Goal: Check status: Check status

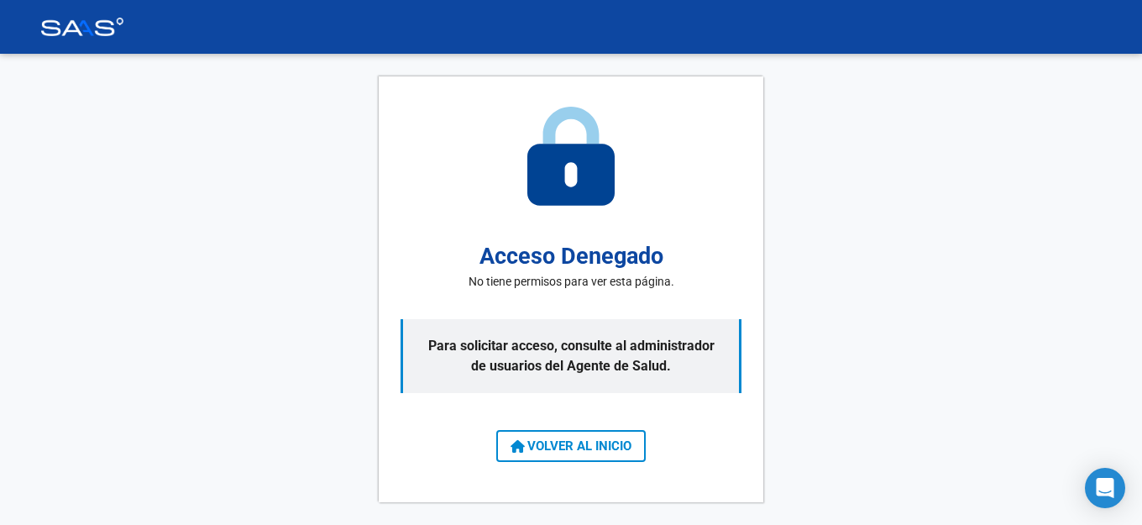
click at [606, 455] on button "VOLVER AL INICIO" at bounding box center [571, 446] width 150 height 32
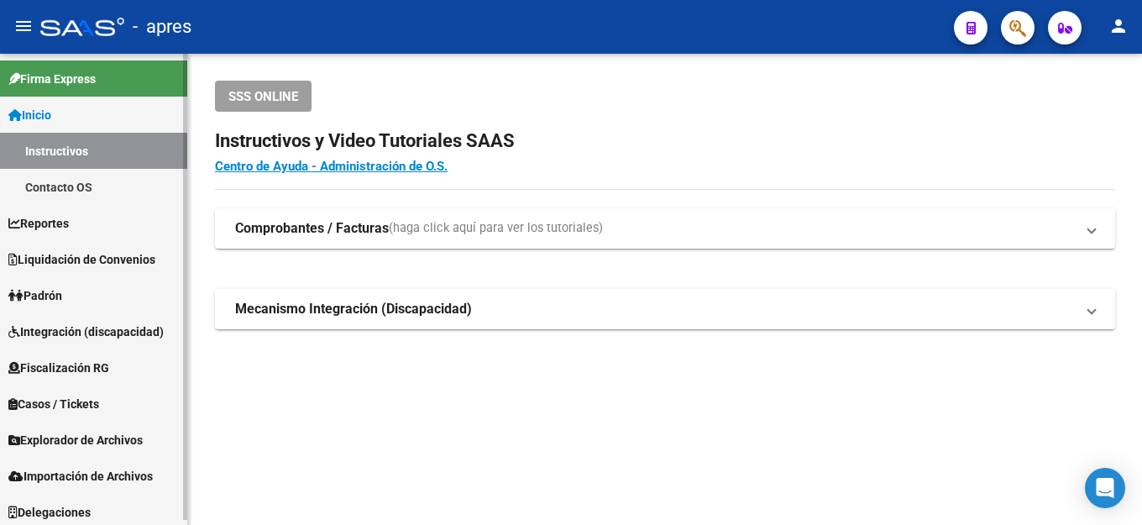
click at [81, 363] on span "Fiscalización RG" at bounding box center [58, 368] width 101 height 18
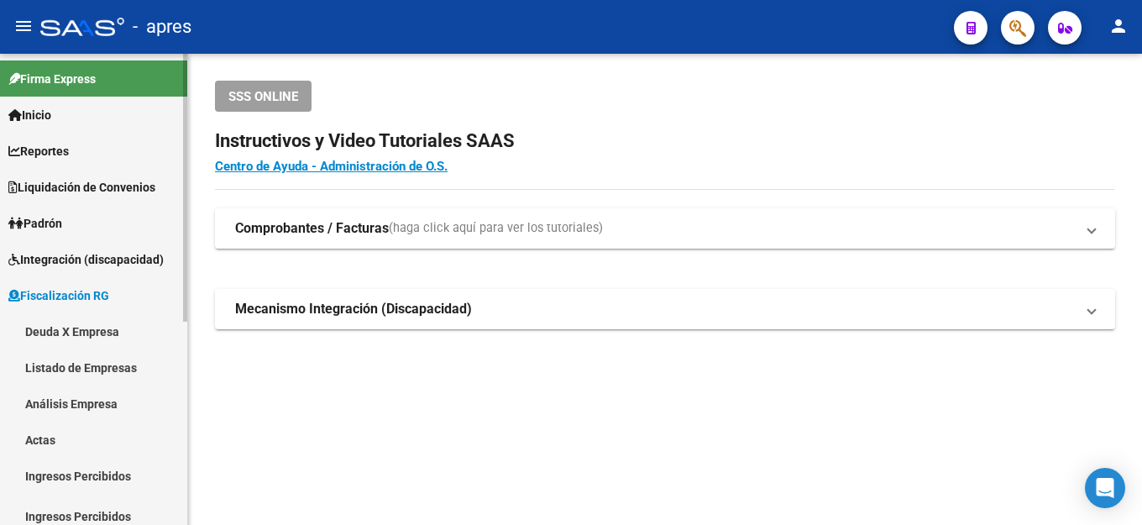
click at [98, 328] on link "Deuda X Empresa" at bounding box center [93, 331] width 187 height 36
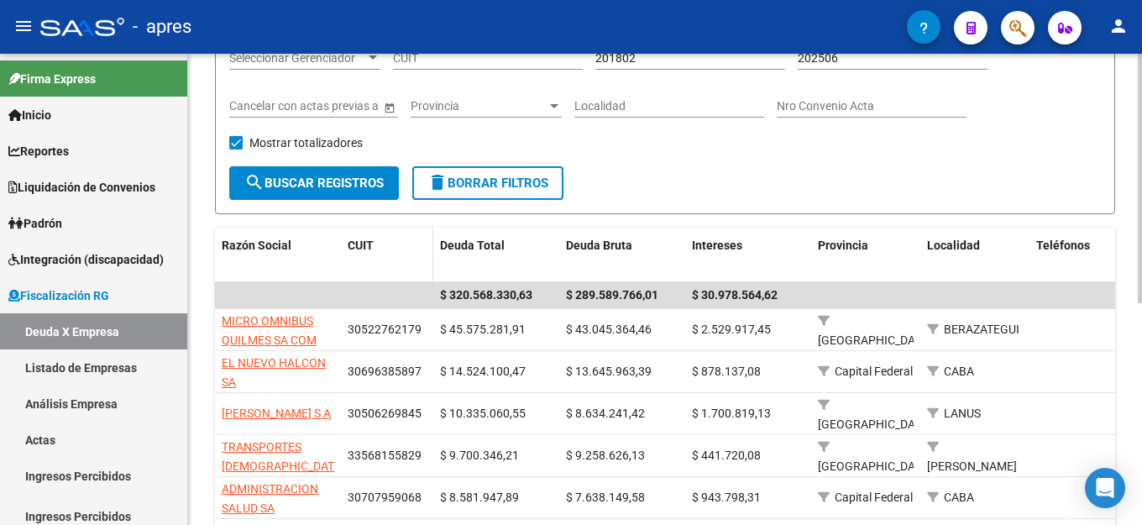
scroll to position [168, 0]
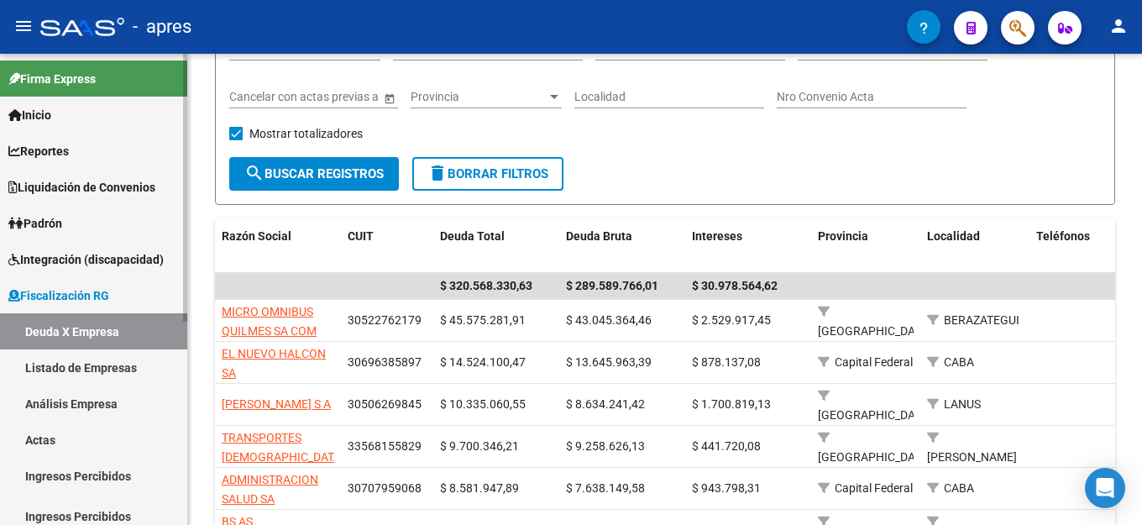
click at [135, 359] on link "Listado de Empresas" at bounding box center [93, 367] width 187 height 36
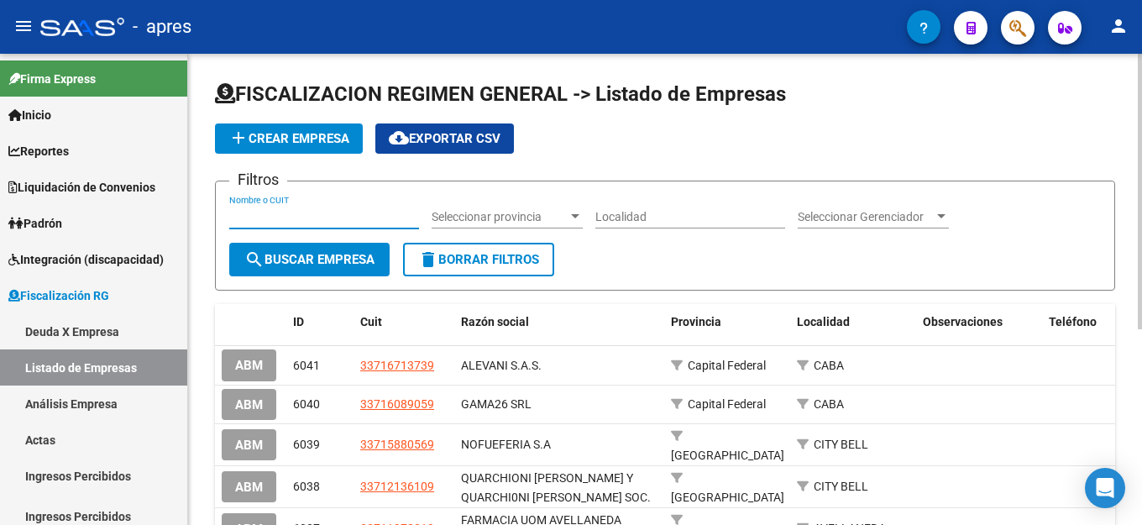
click at [317, 218] on input "Nombre o CUIT" at bounding box center [324, 217] width 190 height 14
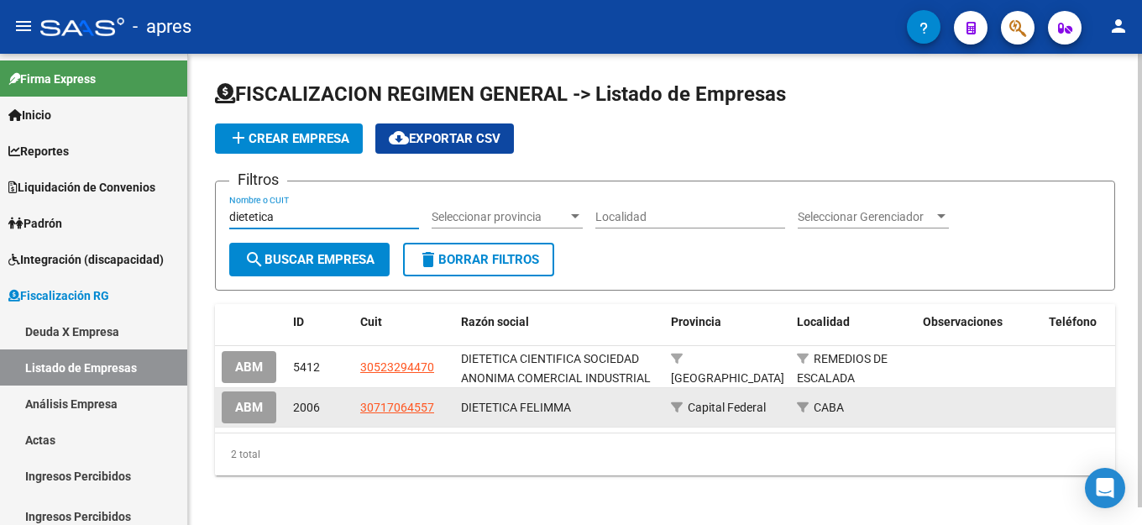
type input "dietetica"
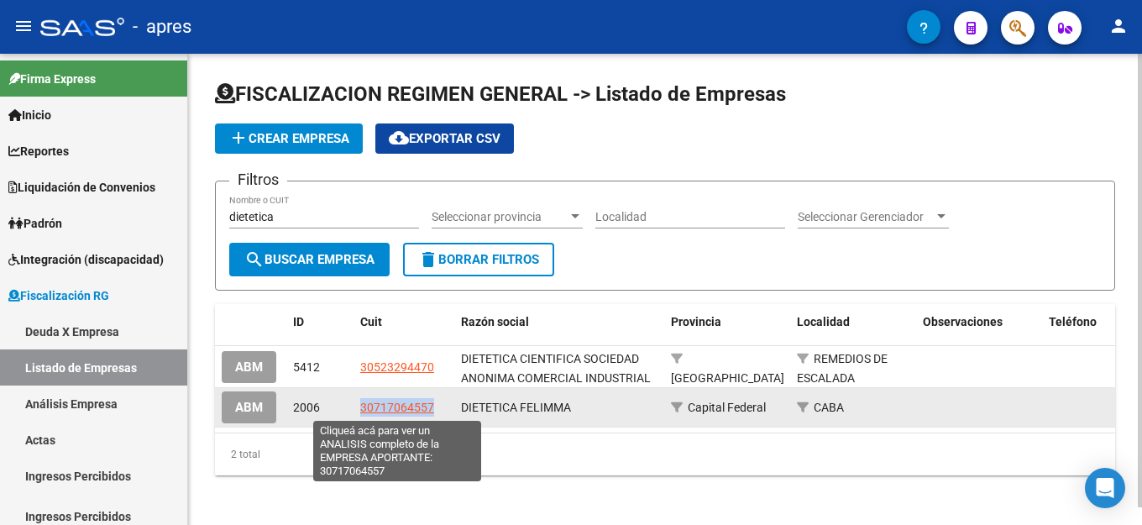
drag, startPoint x: 444, startPoint y: 409, endPoint x: 362, endPoint y: 401, distance: 82.7
click at [362, 401] on div "30717064557" at bounding box center [403, 407] width 87 height 19
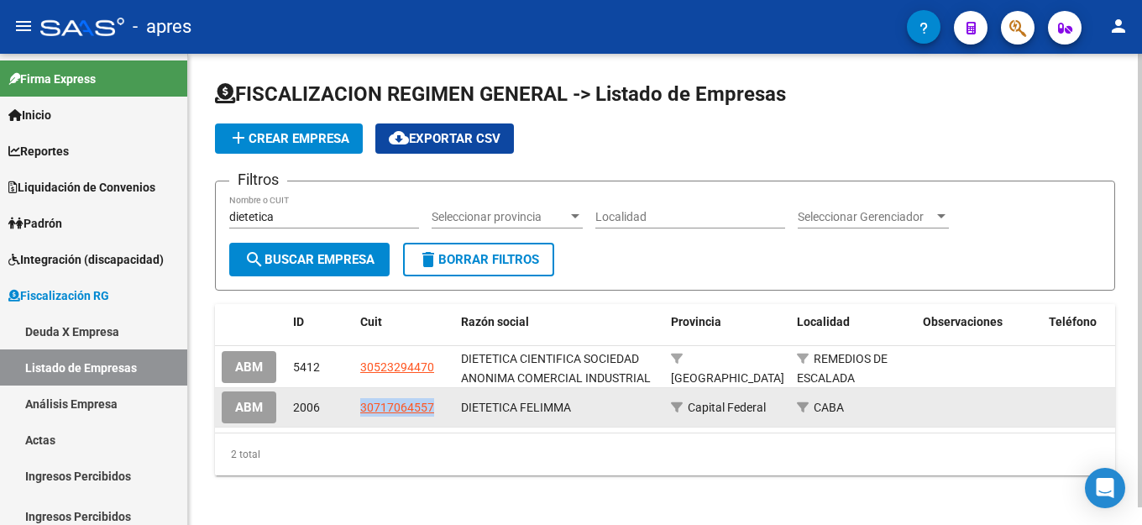
copy span "30717064557"
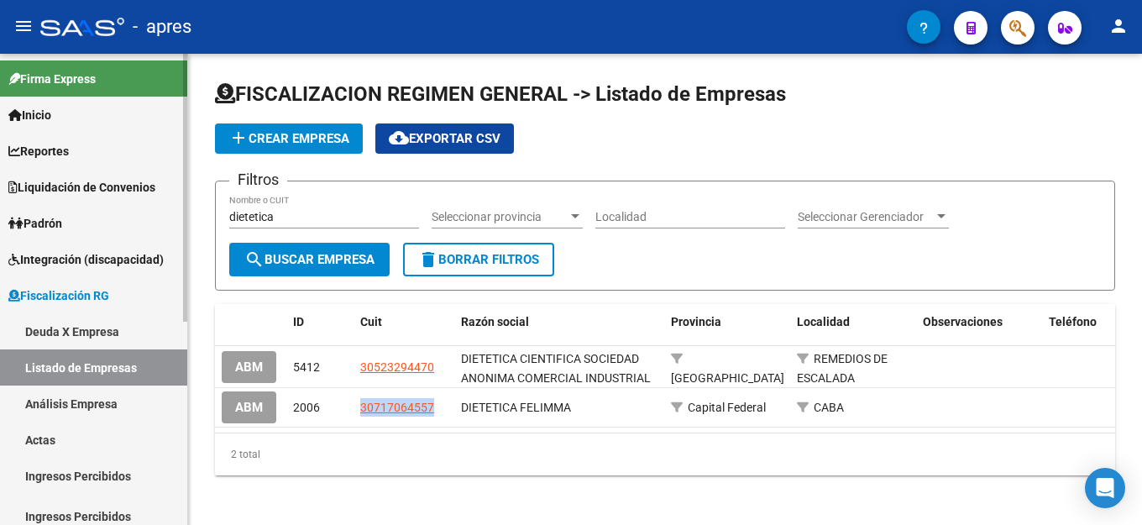
click at [83, 333] on link "Deuda X Empresa" at bounding box center [93, 331] width 187 height 36
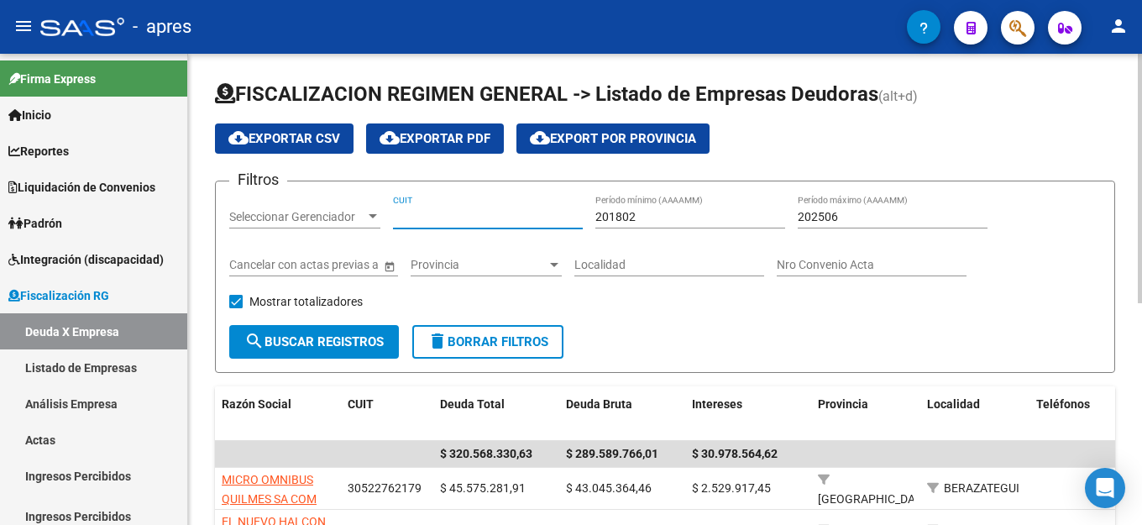
paste input "30-71706455-7"
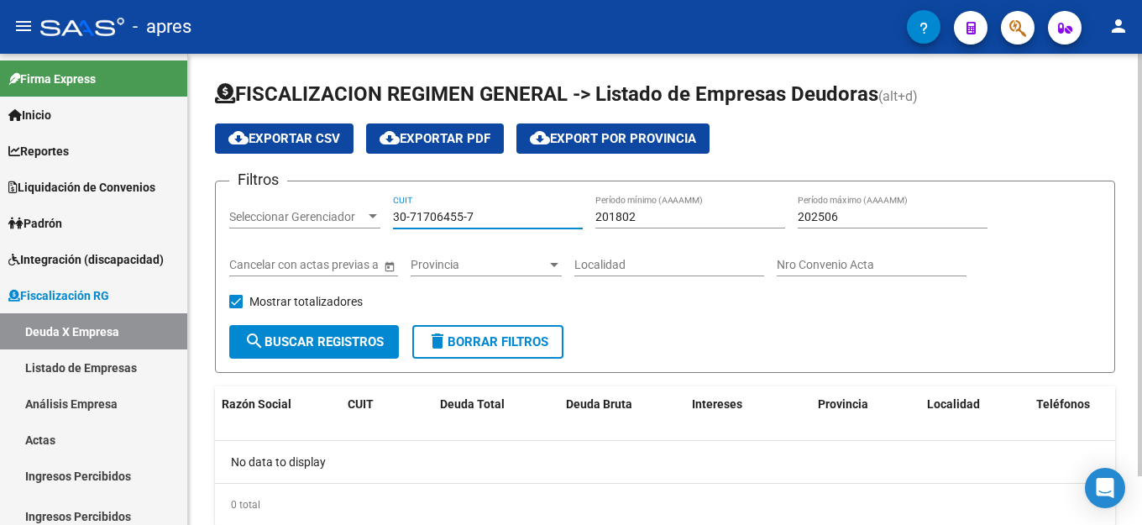
scroll to position [55, 0]
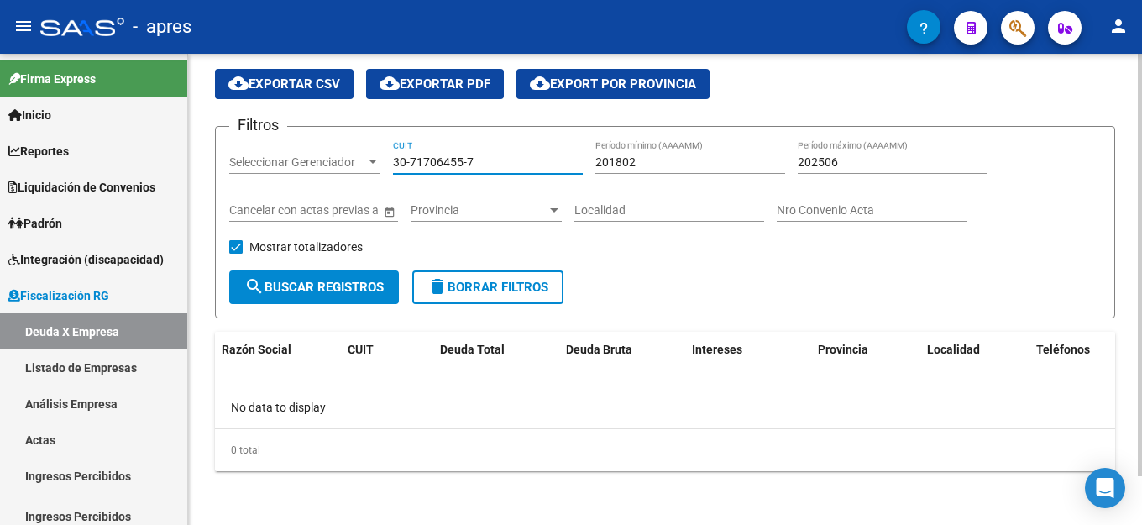
type input "30-71706455-7"
click at [866, 163] on input "202506" at bounding box center [893, 162] width 190 height 14
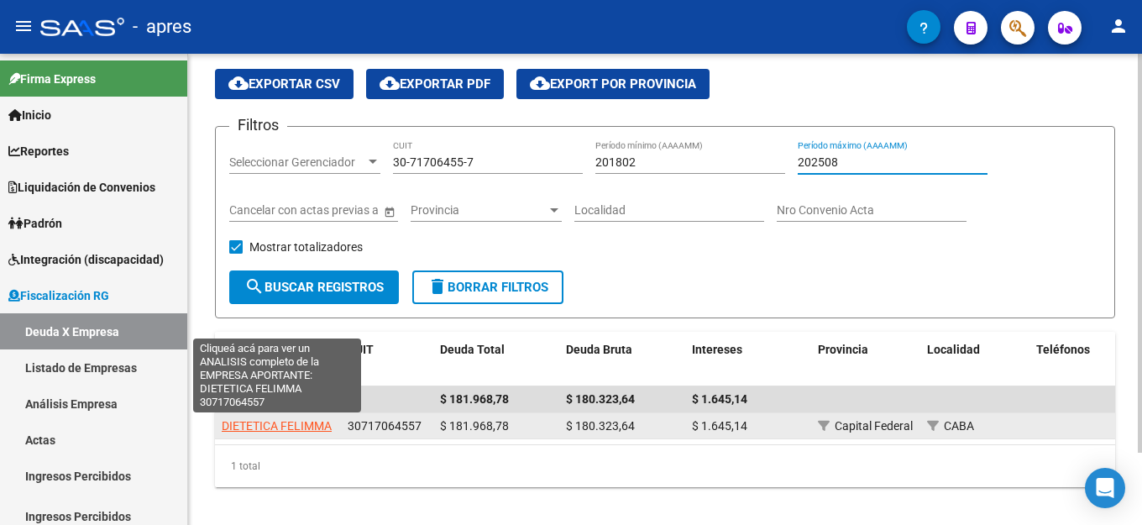
type input "202508"
click at [306, 425] on span "DIETETICA FELIMMA" at bounding box center [277, 425] width 110 height 13
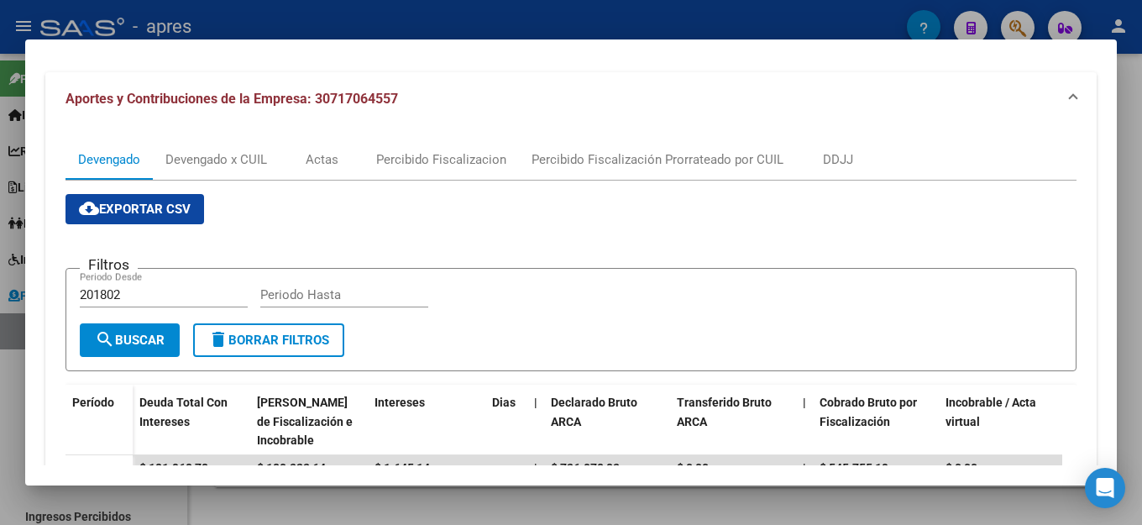
scroll to position [0, 0]
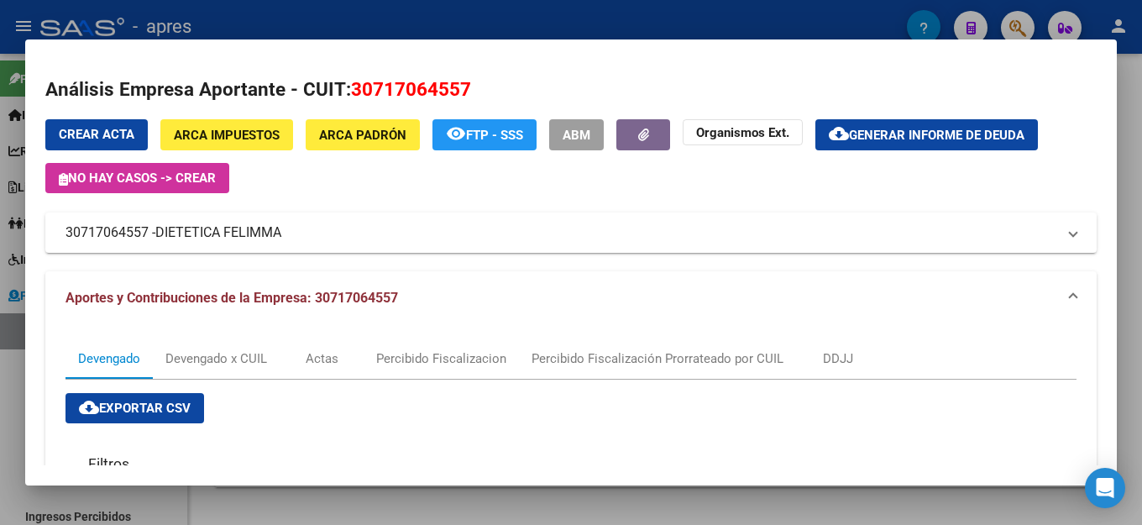
click at [637, 53] on mat-dialog-container "Análisis Empresa Aportante - CUIT: 30717064557 Crear Acta ARCA Impuestos ARCA P…" at bounding box center [571, 262] width 1092 height 446
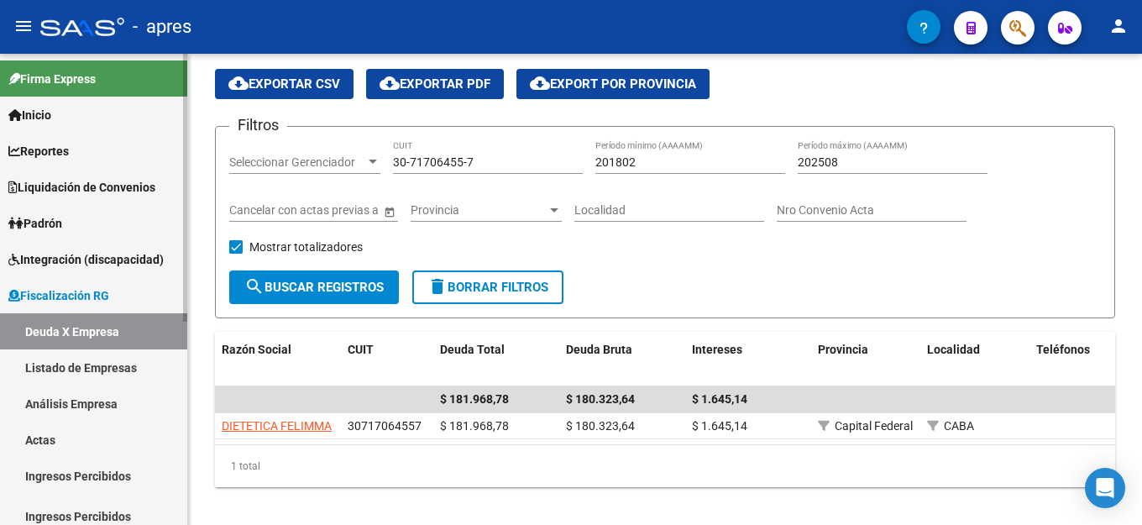
click at [119, 325] on link "Deuda X Empresa" at bounding box center [93, 331] width 187 height 36
drag, startPoint x: 514, startPoint y: 167, endPoint x: 179, endPoint y: 181, distance: 335.4
click at [181, 185] on mat-sidenav-container "Firma Express Inicio Instructivos Contacto OS Reportes Ingresos Percibidos Anál…" at bounding box center [571, 289] width 1142 height 471
click at [63, 376] on link "Listado de Empresas" at bounding box center [93, 367] width 187 height 36
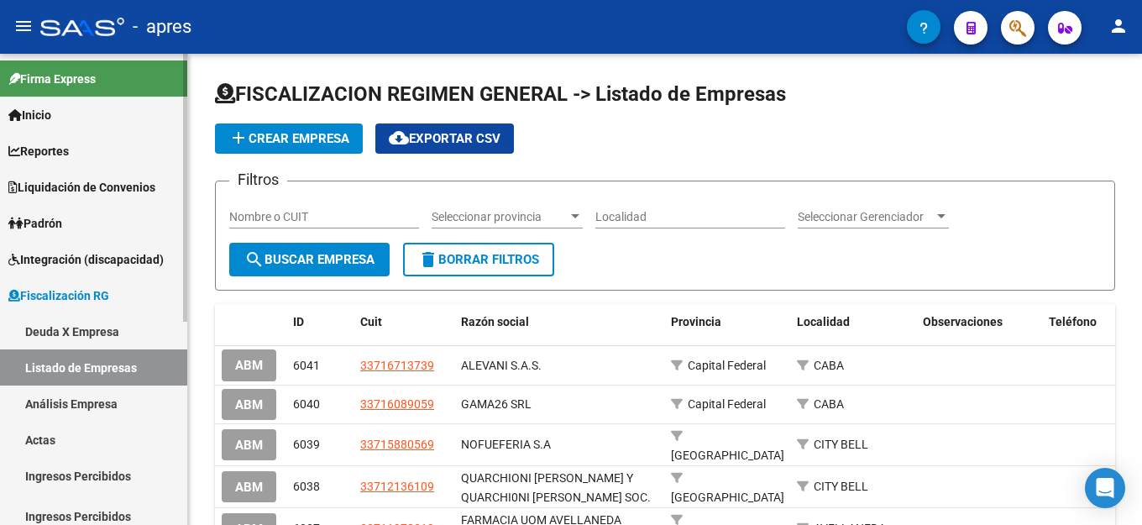
click at [85, 328] on link "Deuda X Empresa" at bounding box center [93, 331] width 187 height 36
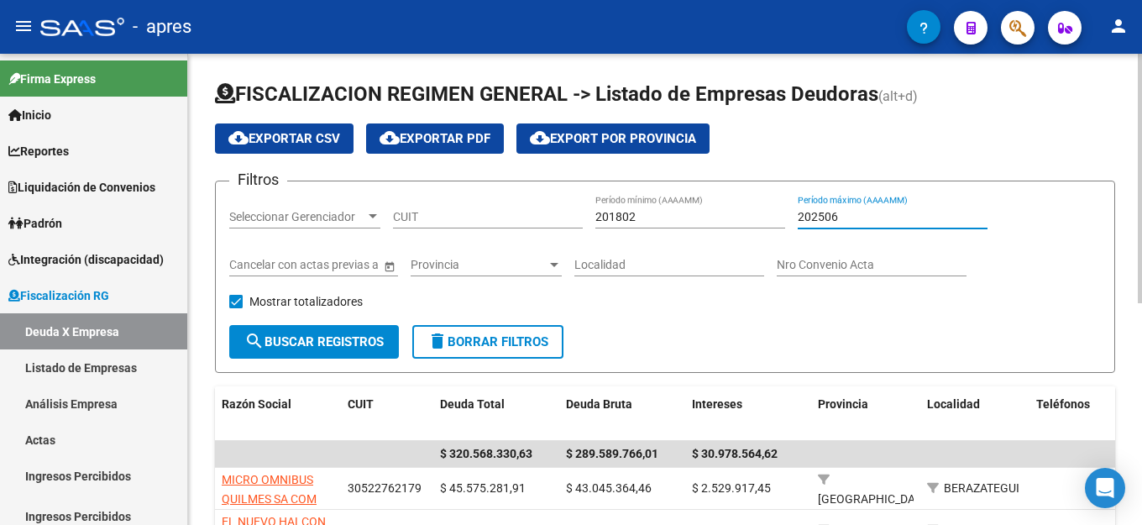
click at [895, 212] on input "202506" at bounding box center [893, 217] width 190 height 14
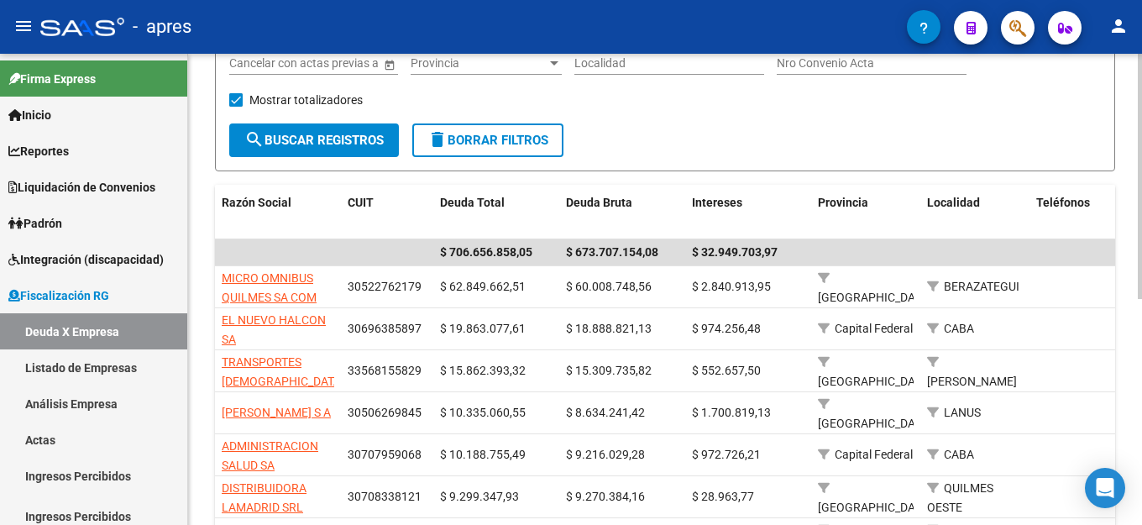
scroll to position [336, 0]
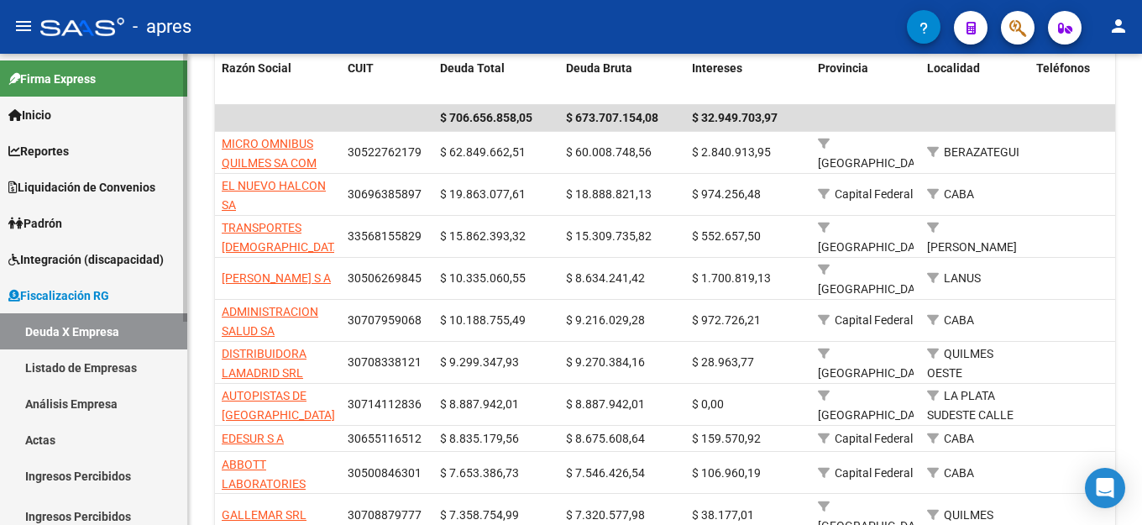
type input "202508"
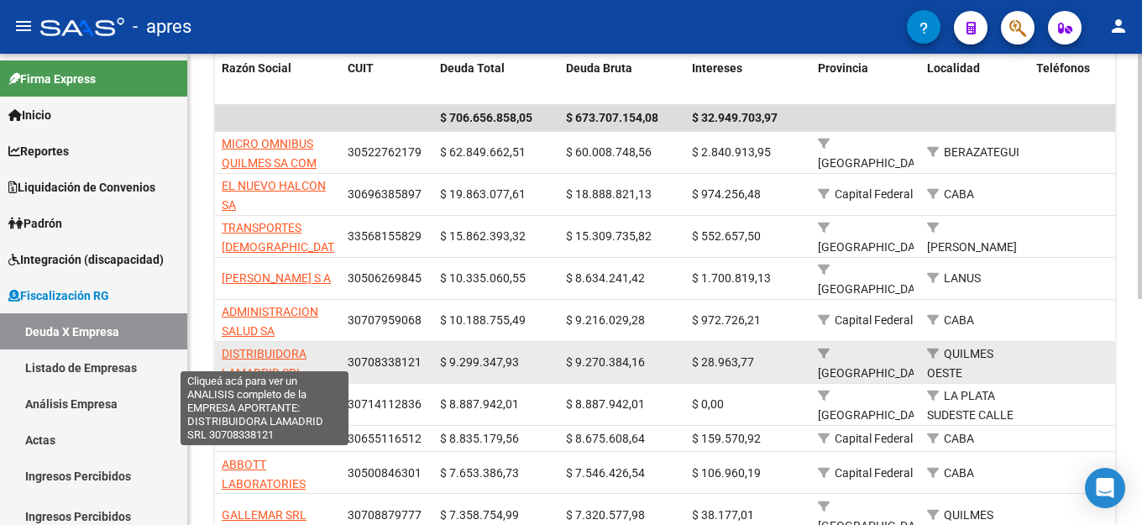
click at [256, 347] on span "DISTRIBUIDORA LAMADRID SRL" at bounding box center [264, 363] width 85 height 33
type textarea "30708338121"
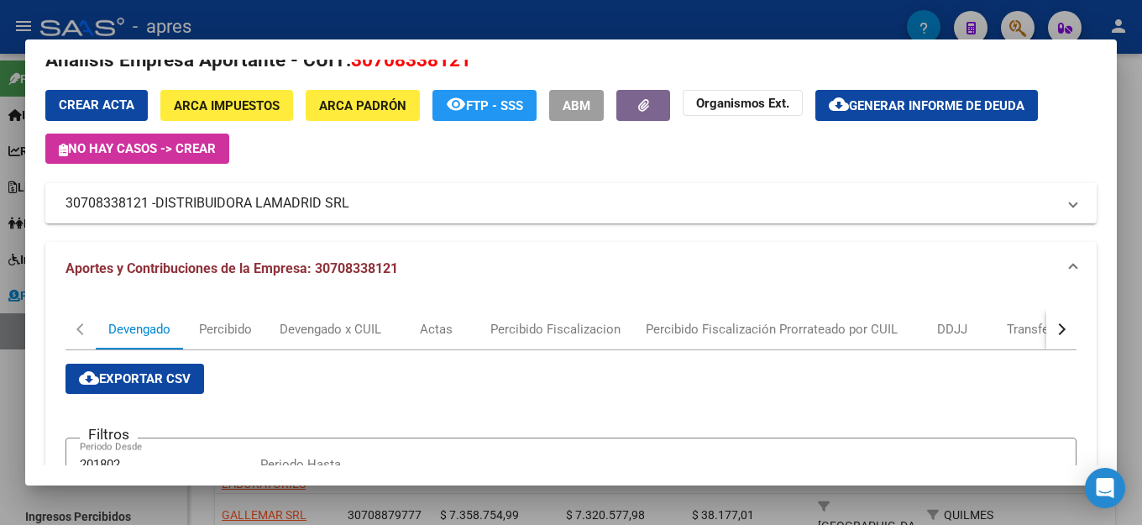
scroll to position [0, 0]
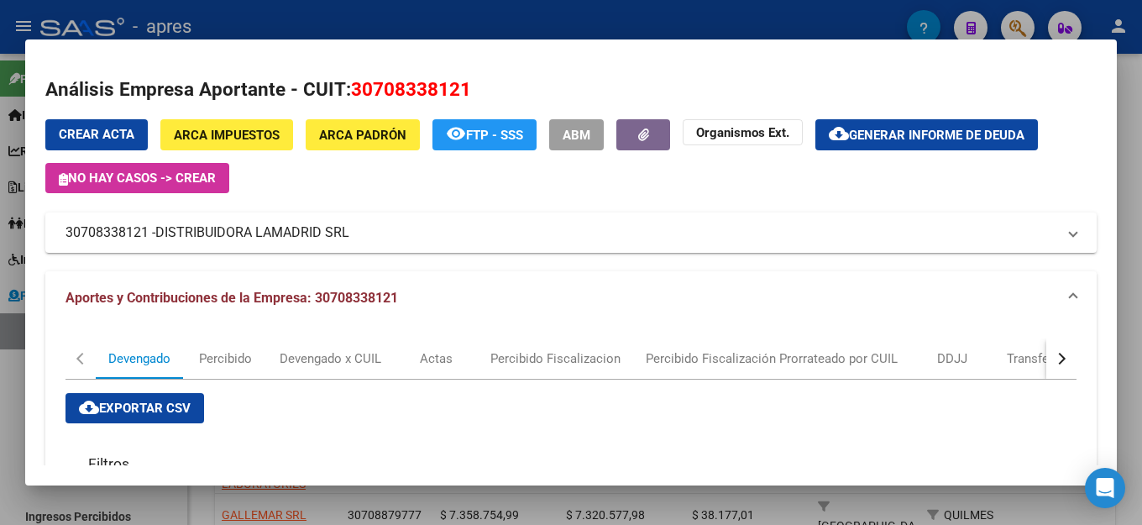
click at [619, 271] on mat-expansion-panel-header "Aportes y Contribuciones de la Empresa: 30708338121" at bounding box center [571, 298] width 1052 height 54
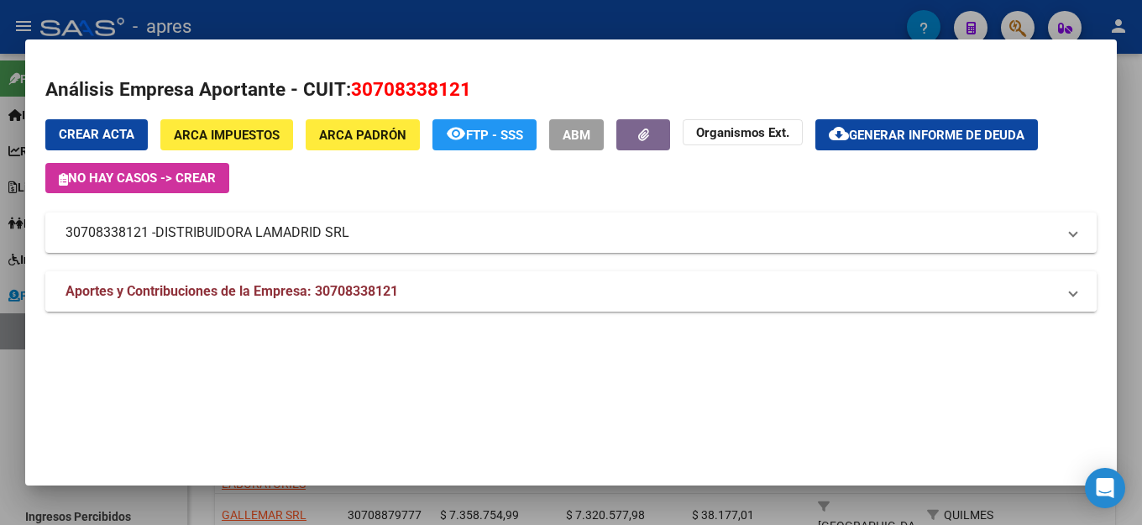
click at [616, 271] on mat-expansion-panel-header "Aportes y Contribuciones de la Empresa: 30708338121" at bounding box center [571, 291] width 1052 height 40
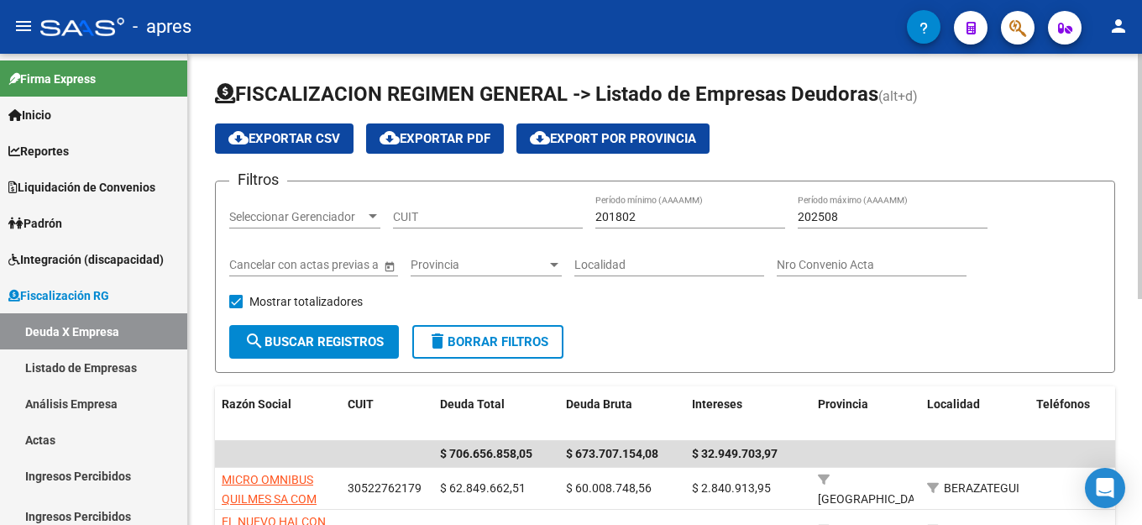
click at [893, 218] on input "202508" at bounding box center [893, 217] width 190 height 14
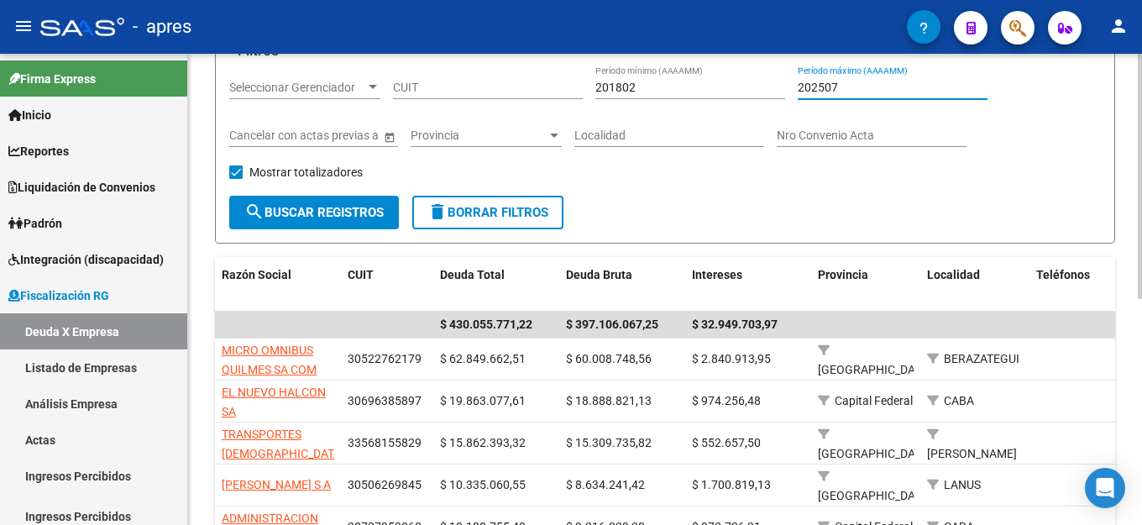
scroll to position [252, 0]
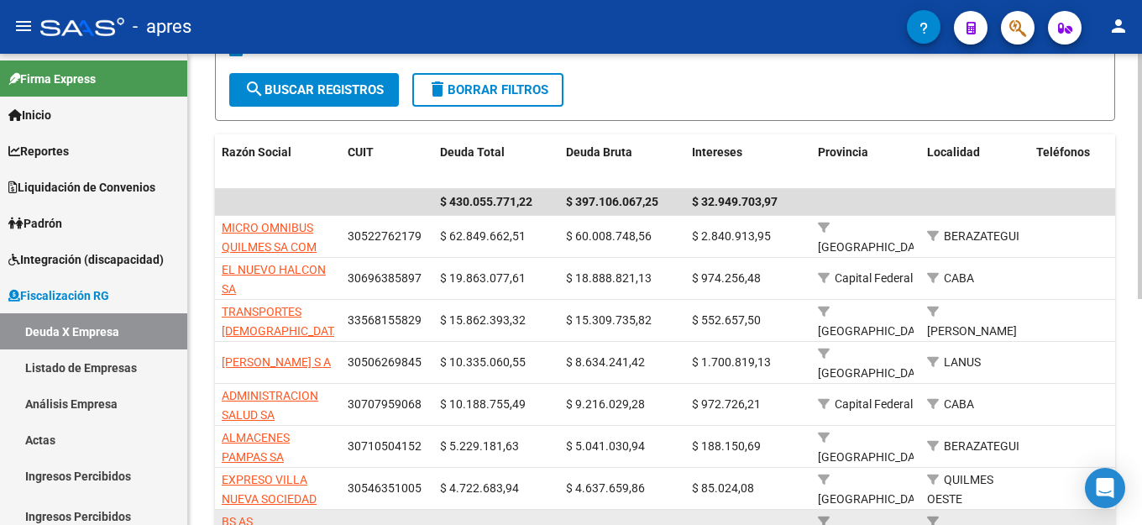
type input "202507"
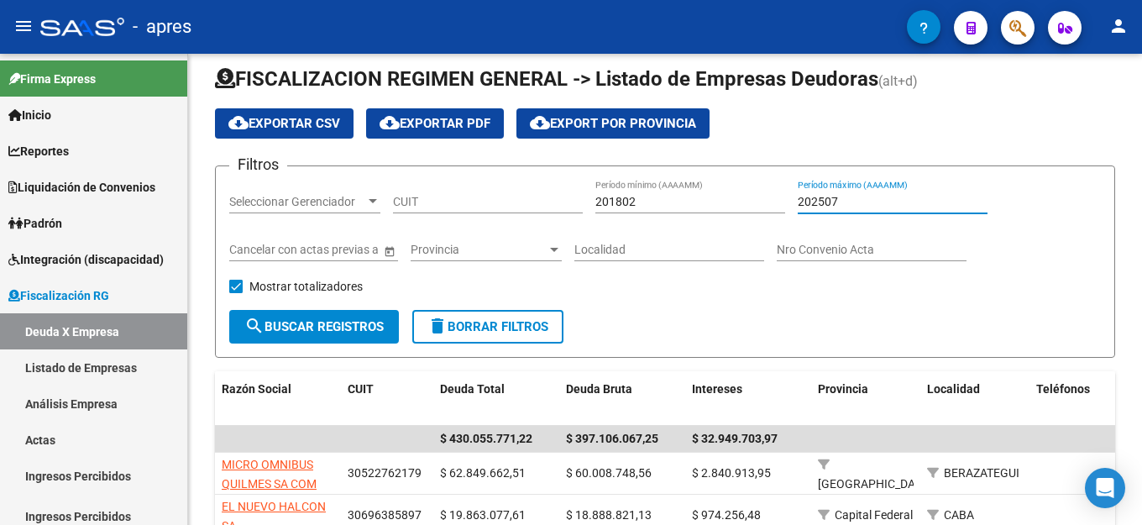
scroll to position [13, 0]
